Goal: Transaction & Acquisition: Purchase product/service

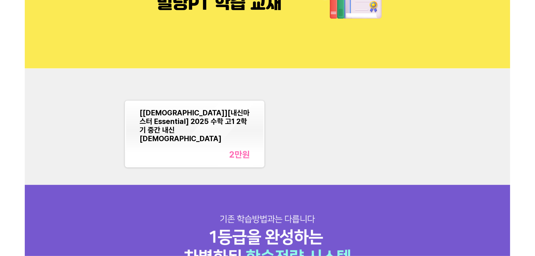
scroll to position [84, 0]
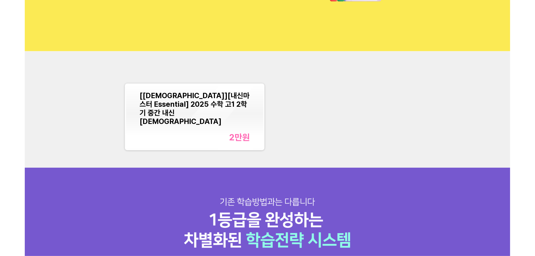
click at [197, 135] on div "2만 원" at bounding box center [194, 137] width 110 height 10
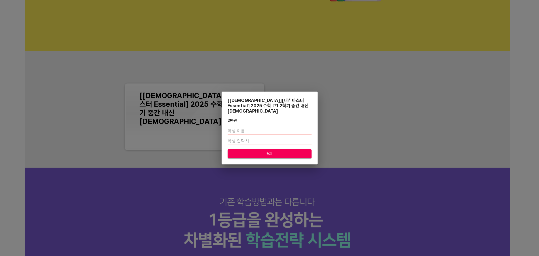
drag, startPoint x: 241, startPoint y: 126, endPoint x: 242, endPoint y: 132, distance: 6.1
click at [242, 131] on input "text" at bounding box center [270, 131] width 84 height 8
type input "[PERSON_NAME]"
click at [235, 137] on input "number" at bounding box center [270, 141] width 84 height 8
type input "01086207359"
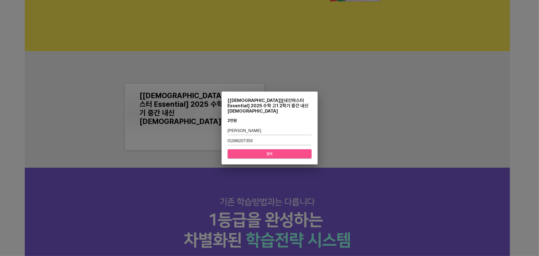
click at [243, 151] on span "결제" at bounding box center [270, 154] width 76 height 6
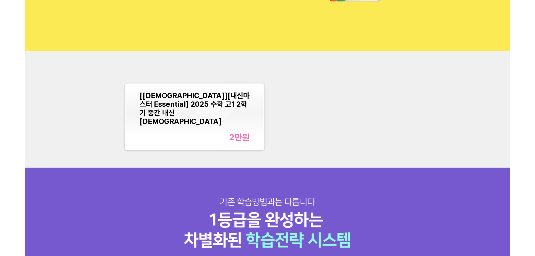
click at [217, 118] on div "[[DEMOGRAPHIC_DATA]][내신마스터 Essential] 2025 수학 고1 2학기 중간 내신교재 2만 원" at bounding box center [194, 116] width 110 height 51
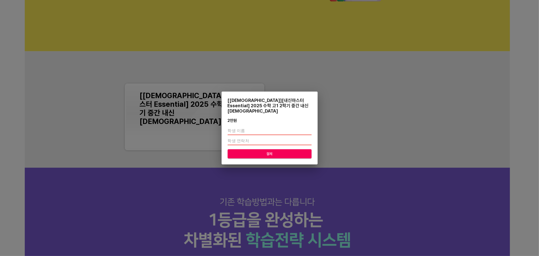
click at [258, 127] on input "text" at bounding box center [270, 131] width 84 height 8
type input "[PERSON_NAME]"
click at [251, 137] on input "number" at bounding box center [270, 141] width 84 height 8
click at [244, 151] on span "결제" at bounding box center [270, 154] width 76 height 6
click at [249, 139] on input "number" at bounding box center [270, 141] width 84 height 8
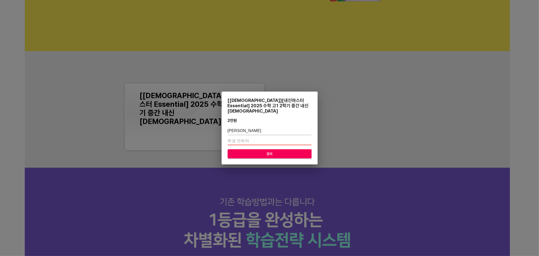
type input "01086207359"
click at [247, 152] on span "결제" at bounding box center [270, 154] width 76 height 6
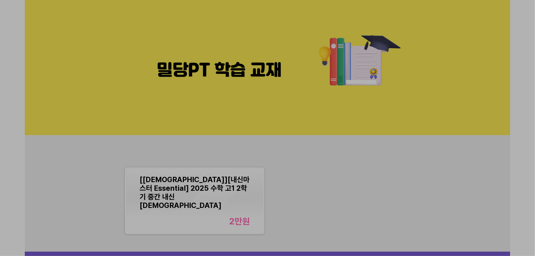
scroll to position [0, 0]
